Goal: Find specific page/section: Find specific page/section

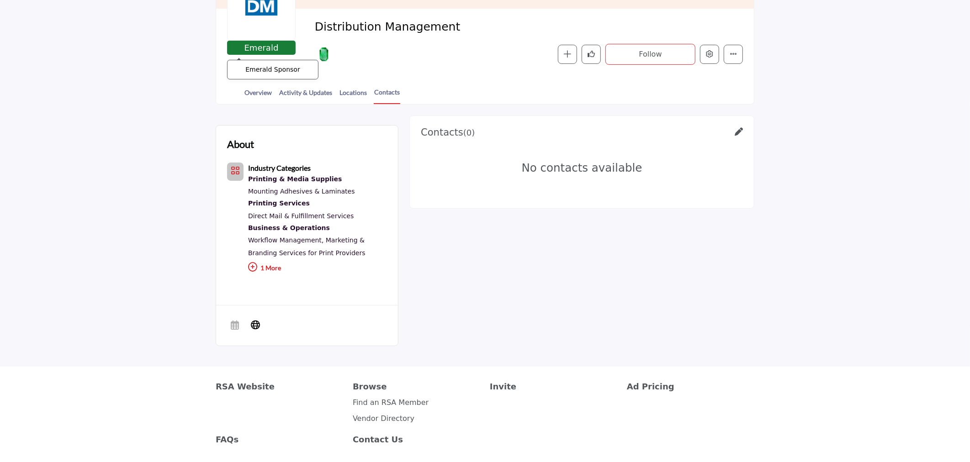
scroll to position [15, 0]
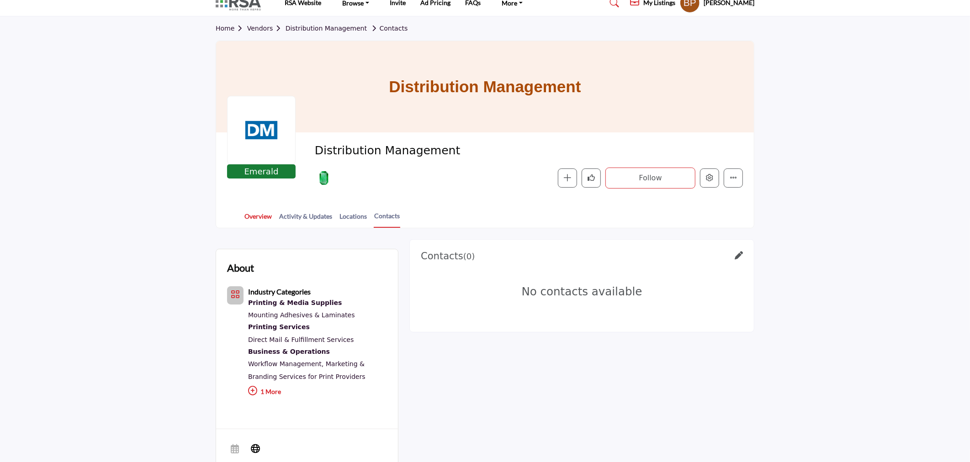
click at [246, 217] on link "Overview" at bounding box center [258, 220] width 28 height 16
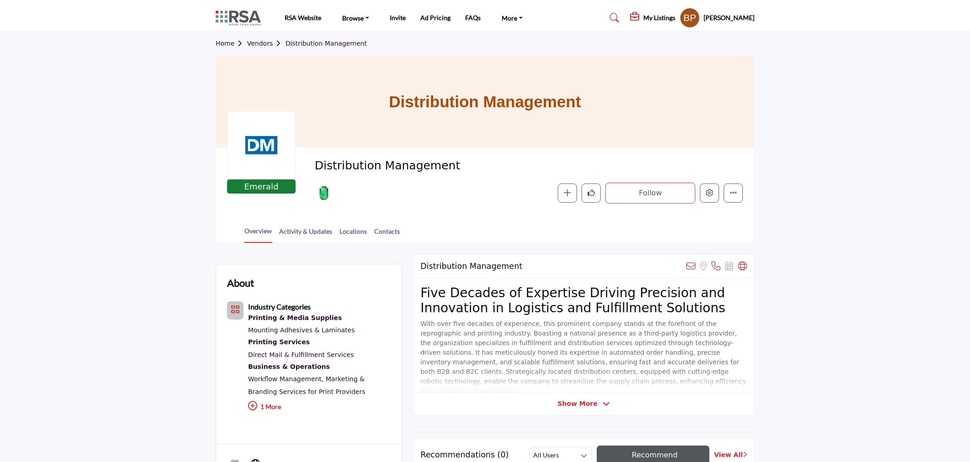
click at [847, 190] on section "Home Vendors Distribution Management Distribution Management Emerald Emerald Sp…" at bounding box center [485, 138] width 970 height 212
